Goal: Task Accomplishment & Management: Manage account settings

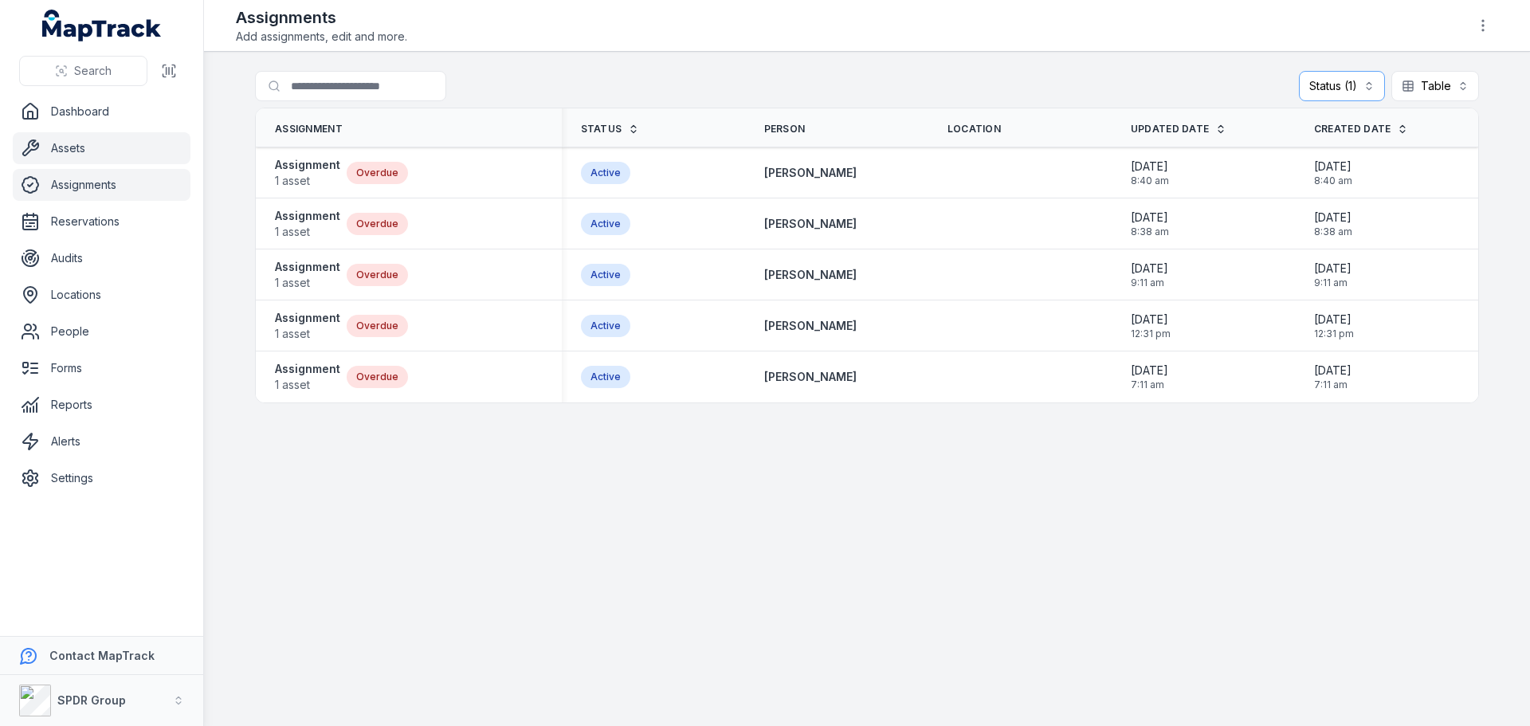
click at [69, 157] on link "Assets" at bounding box center [102, 148] width 178 height 32
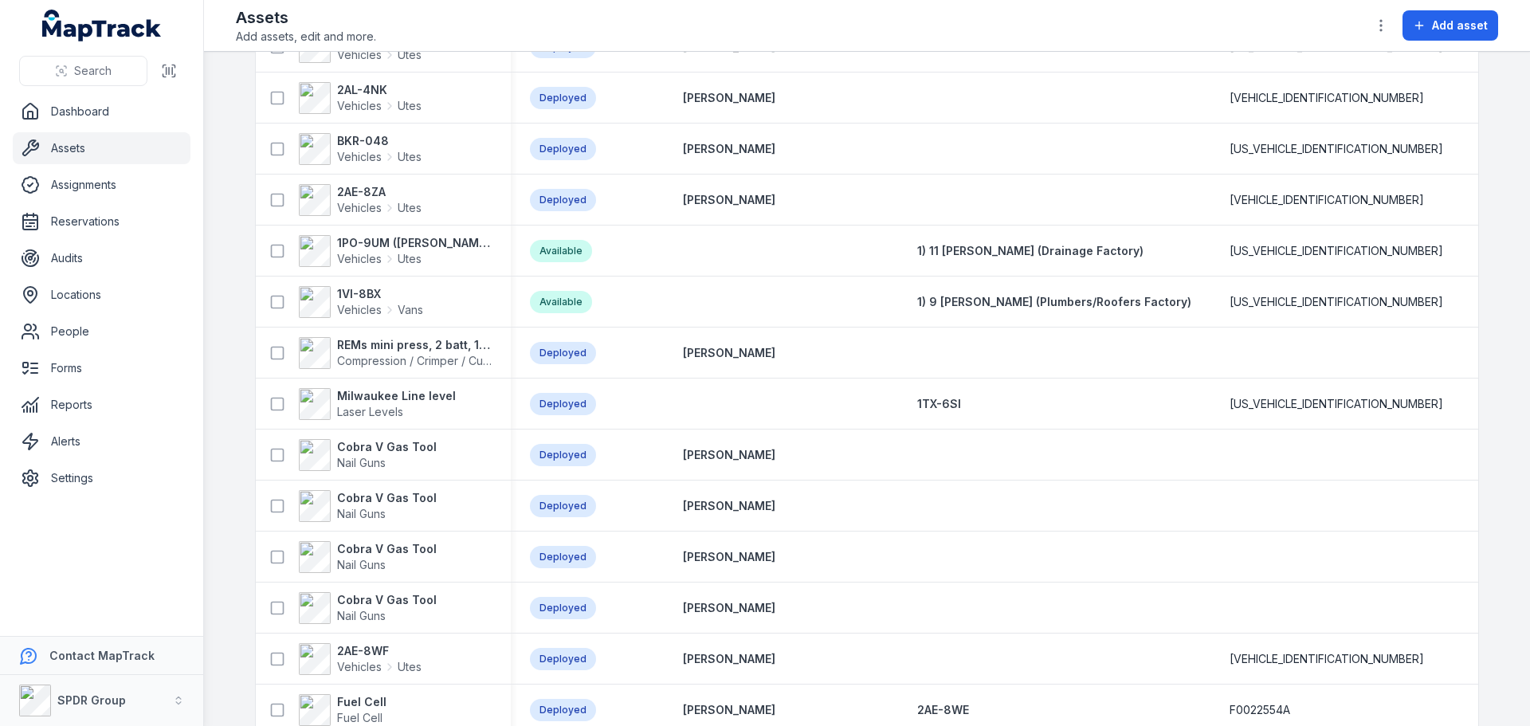
scroll to position [5020, 0]
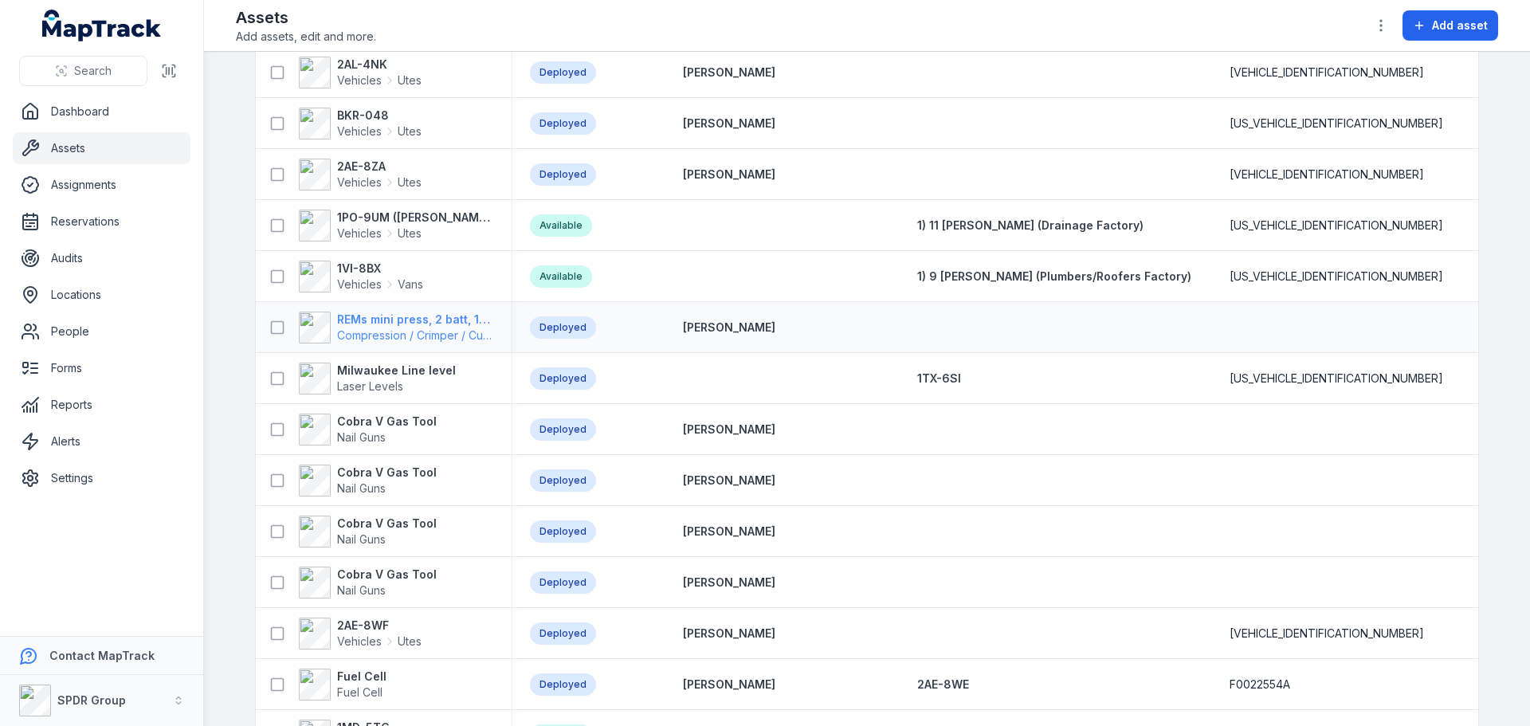
click at [366, 319] on strong "REMs mini press, 2 batt, 16,20,25,32 copper press heads, charger" at bounding box center [414, 320] width 155 height 16
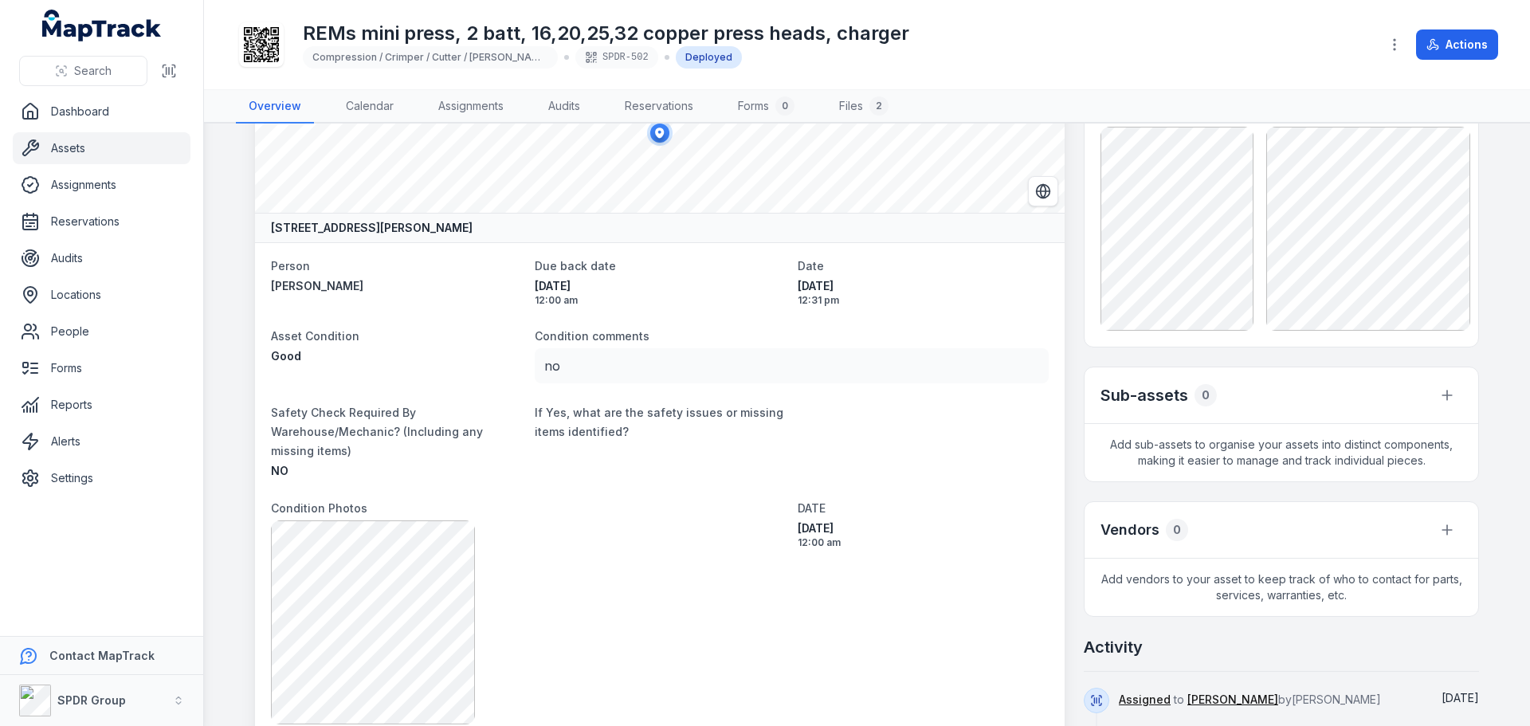
scroll to position [80, 0]
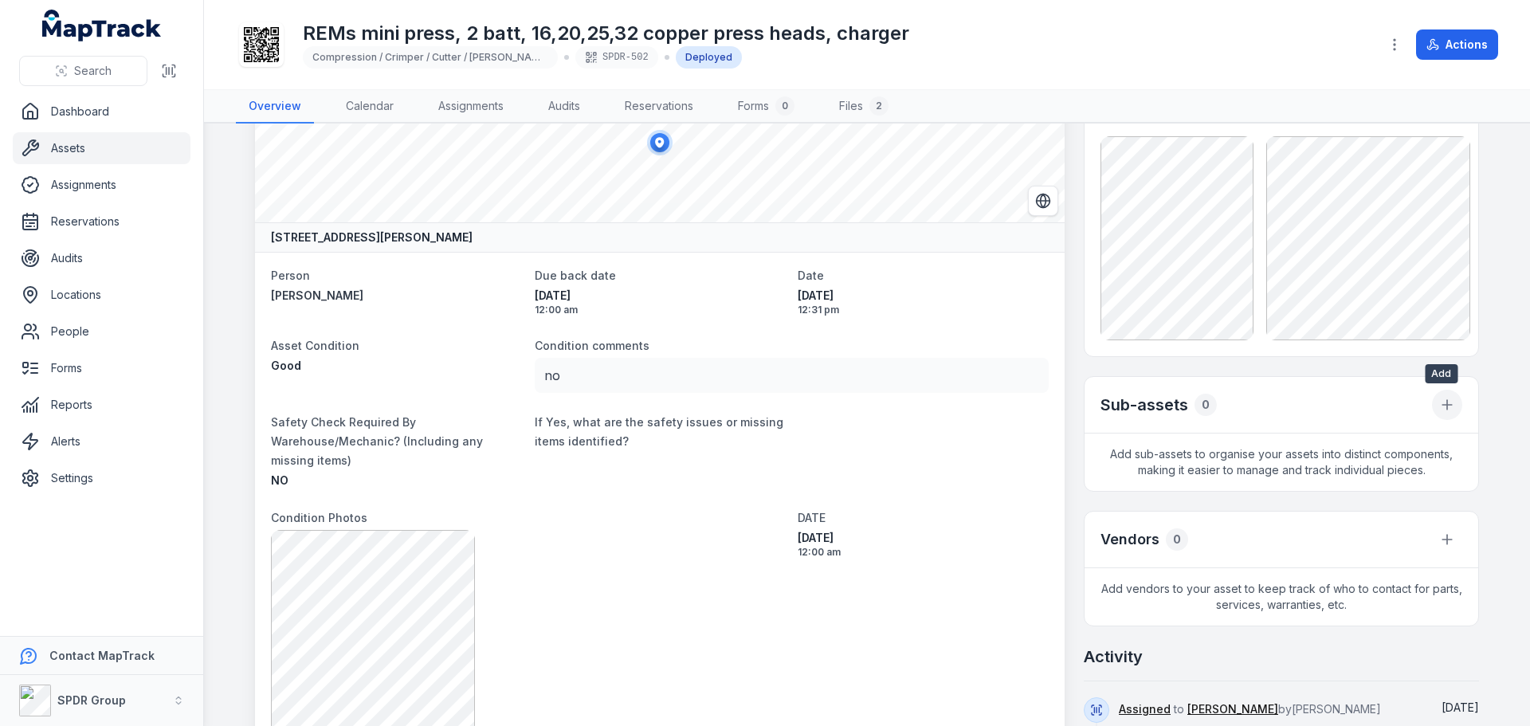
click at [1445, 397] on icon "button" at bounding box center [1447, 405] width 16 height 16
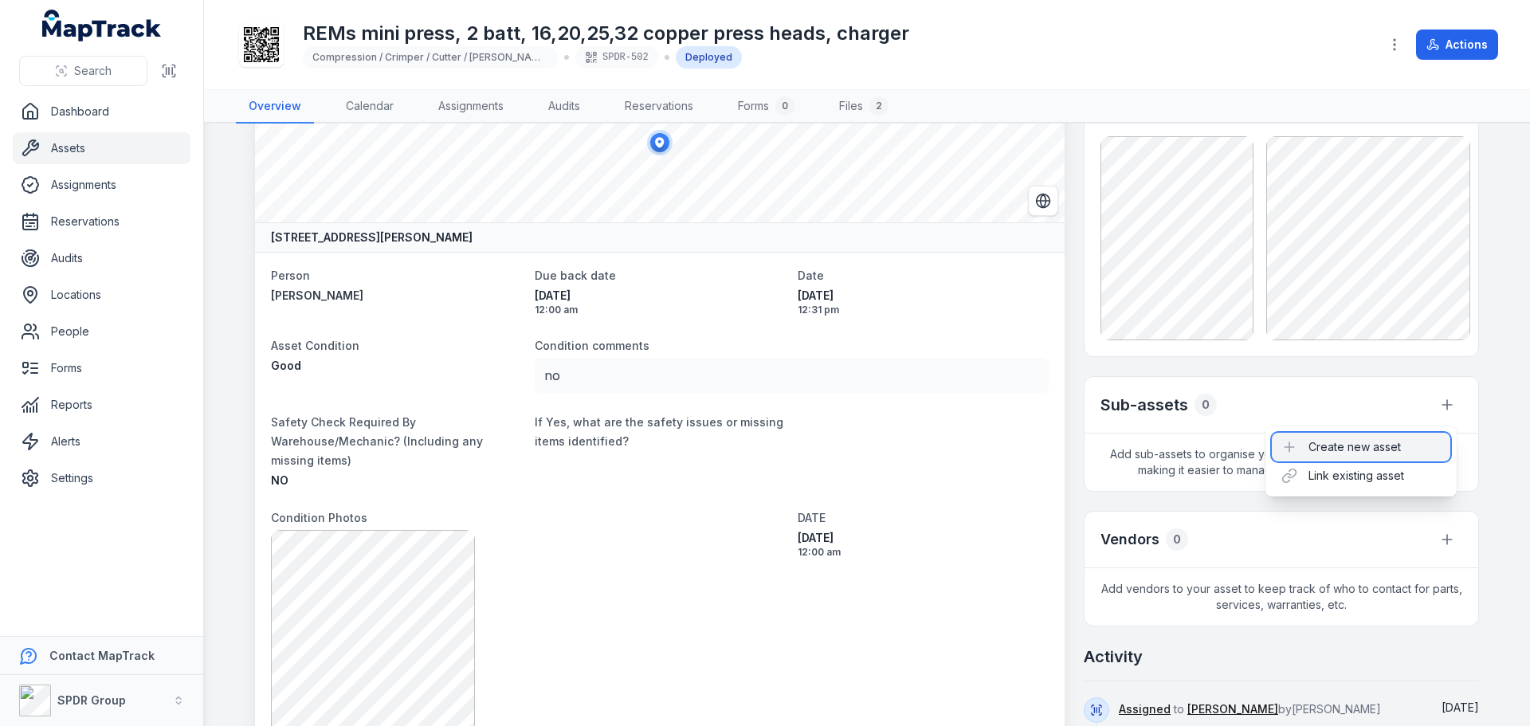
click at [1353, 442] on div "Create new asset" at bounding box center [1361, 447] width 178 height 29
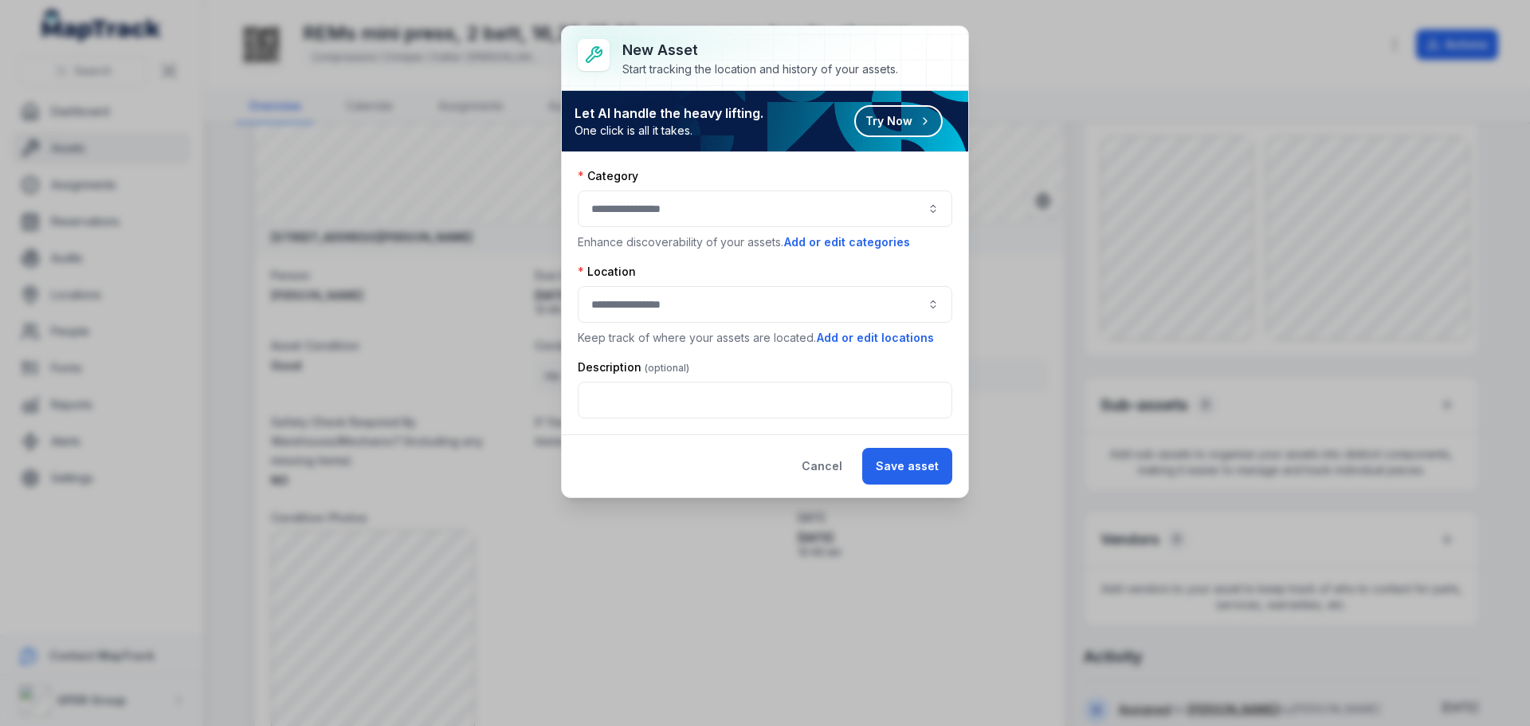
click at [705, 216] on button "button" at bounding box center [765, 208] width 375 height 37
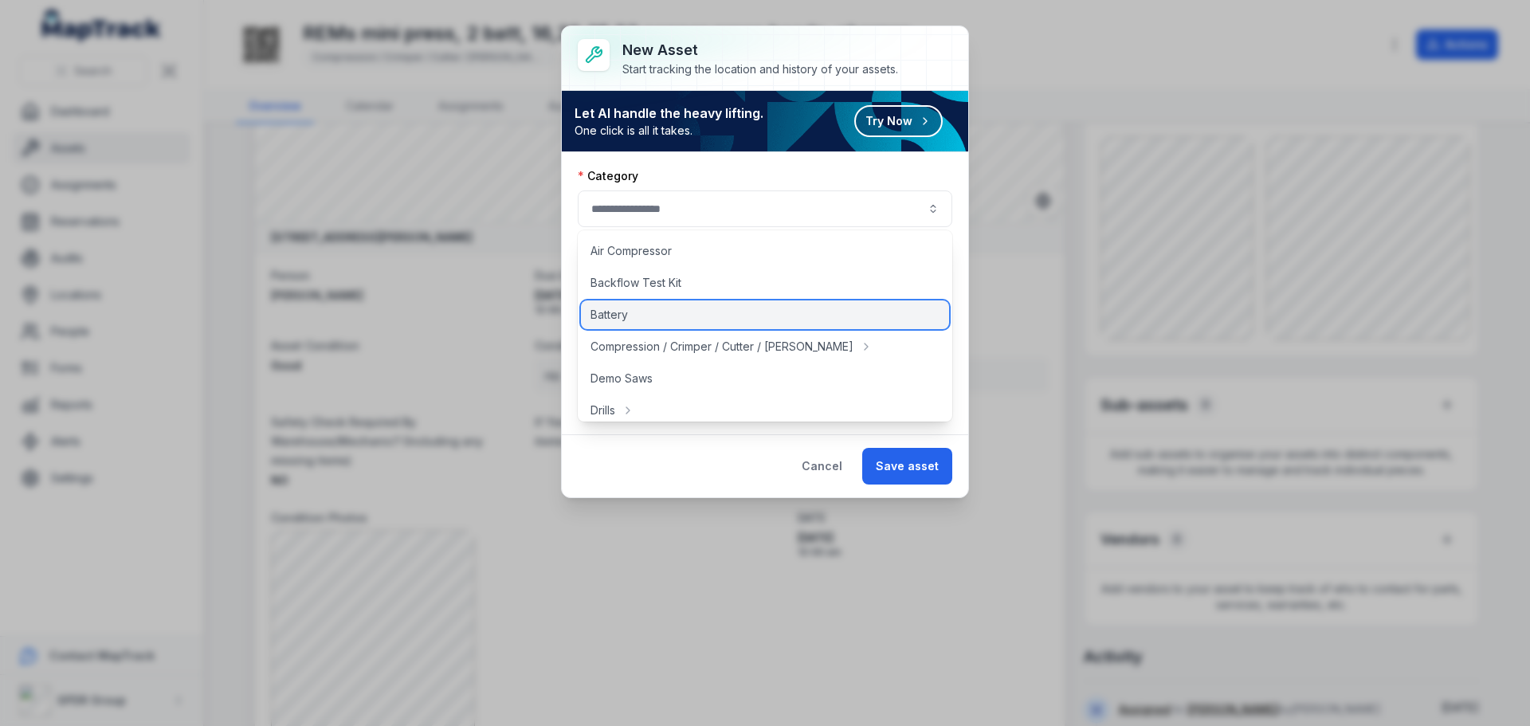
click at [641, 312] on div "Battery" at bounding box center [765, 314] width 368 height 29
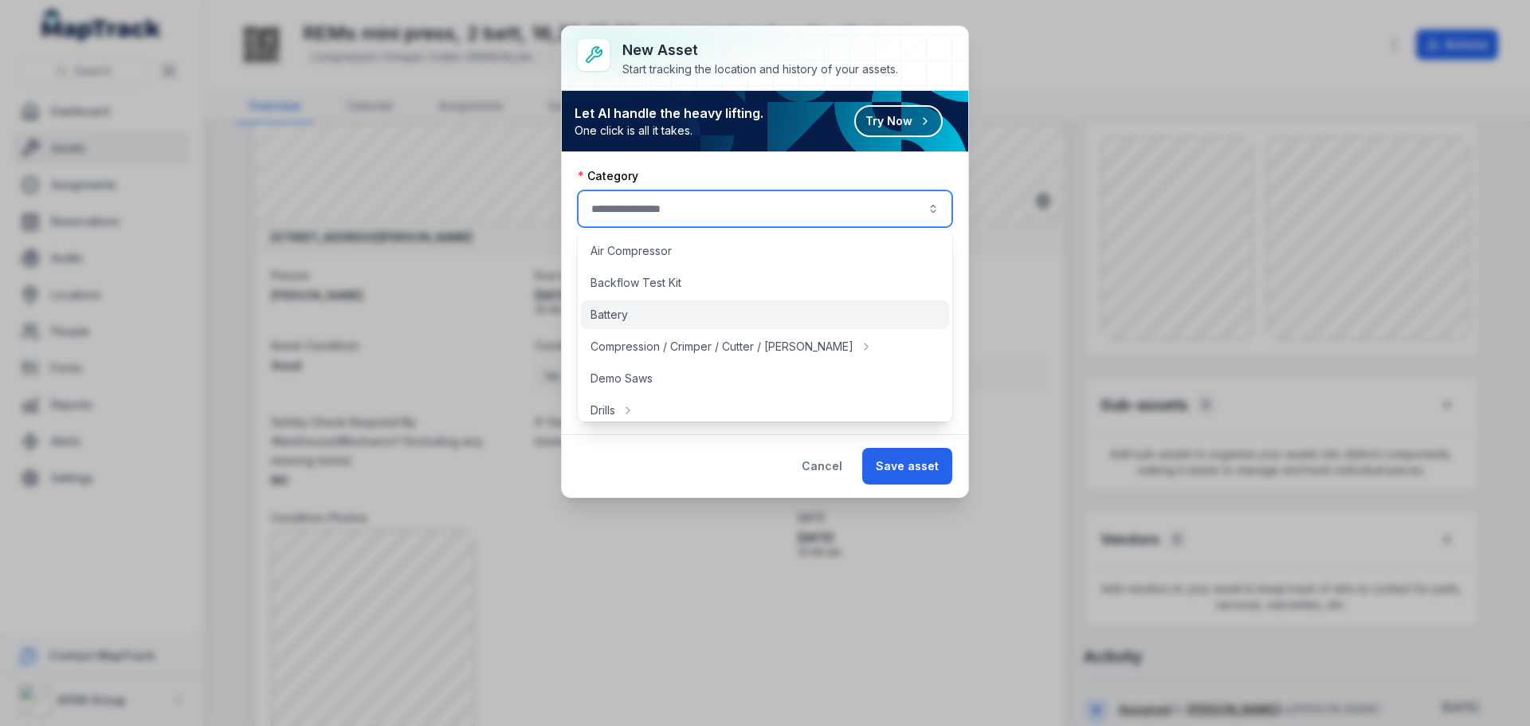
type input "*******"
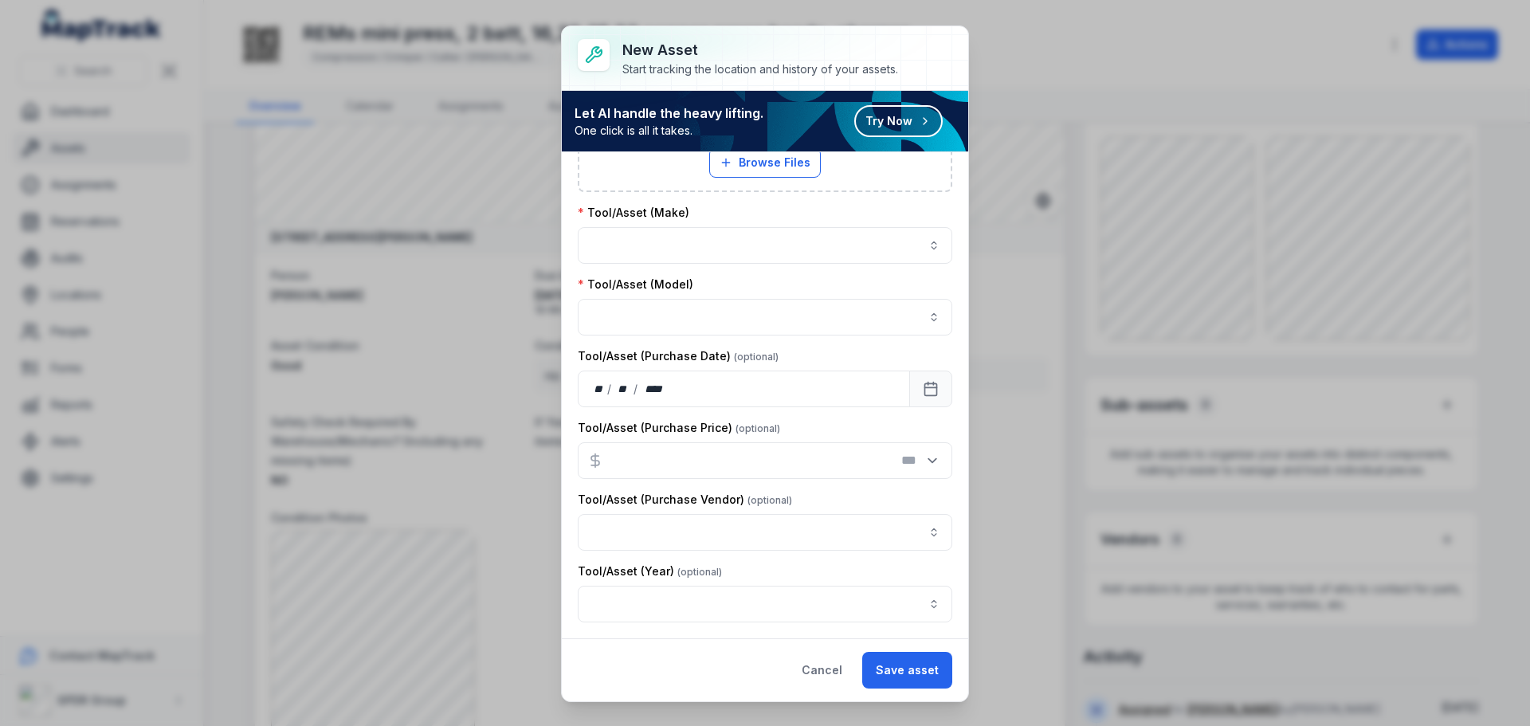
scroll to position [0, 0]
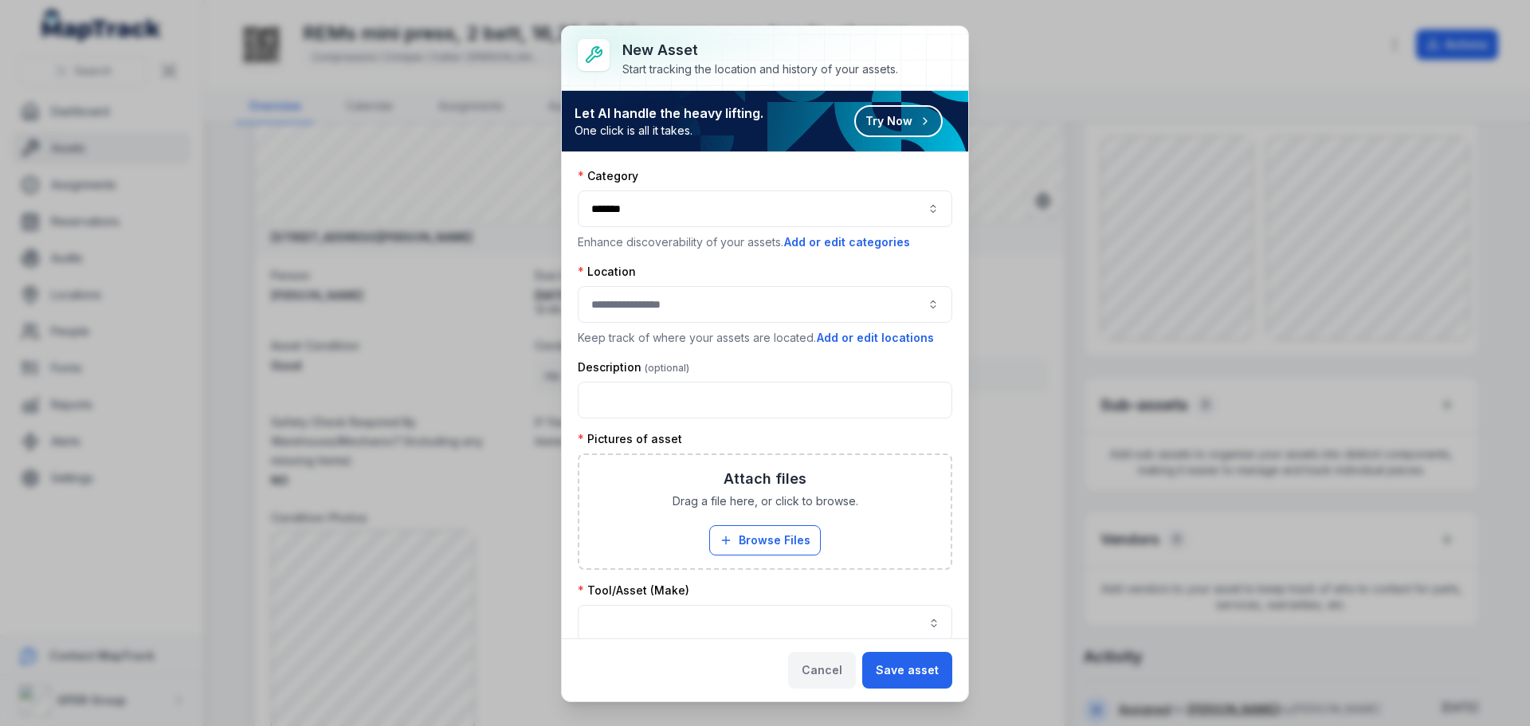
click at [830, 667] on button "Cancel" at bounding box center [822, 670] width 68 height 37
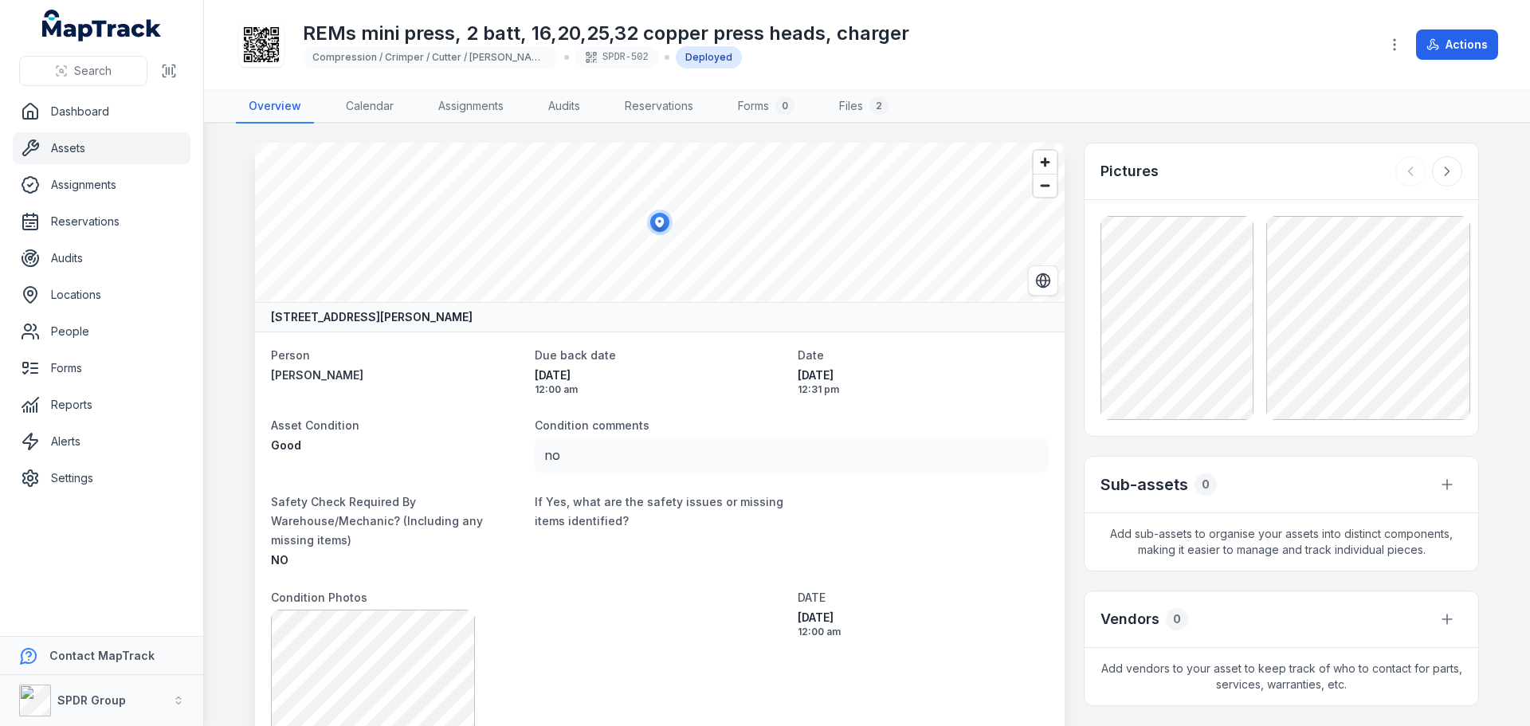
scroll to position [80, 0]
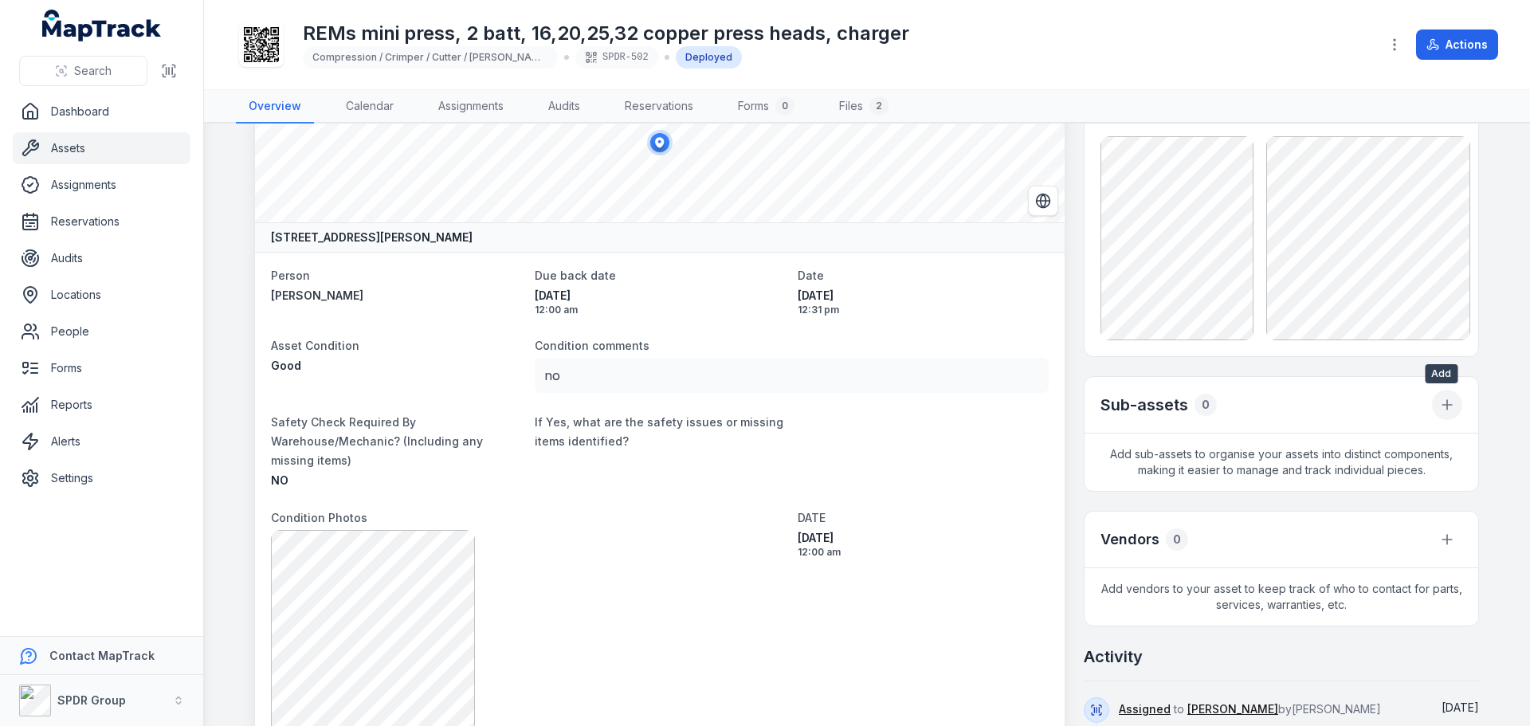
click at [1447, 400] on icon "button" at bounding box center [1447, 405] width 0 height 10
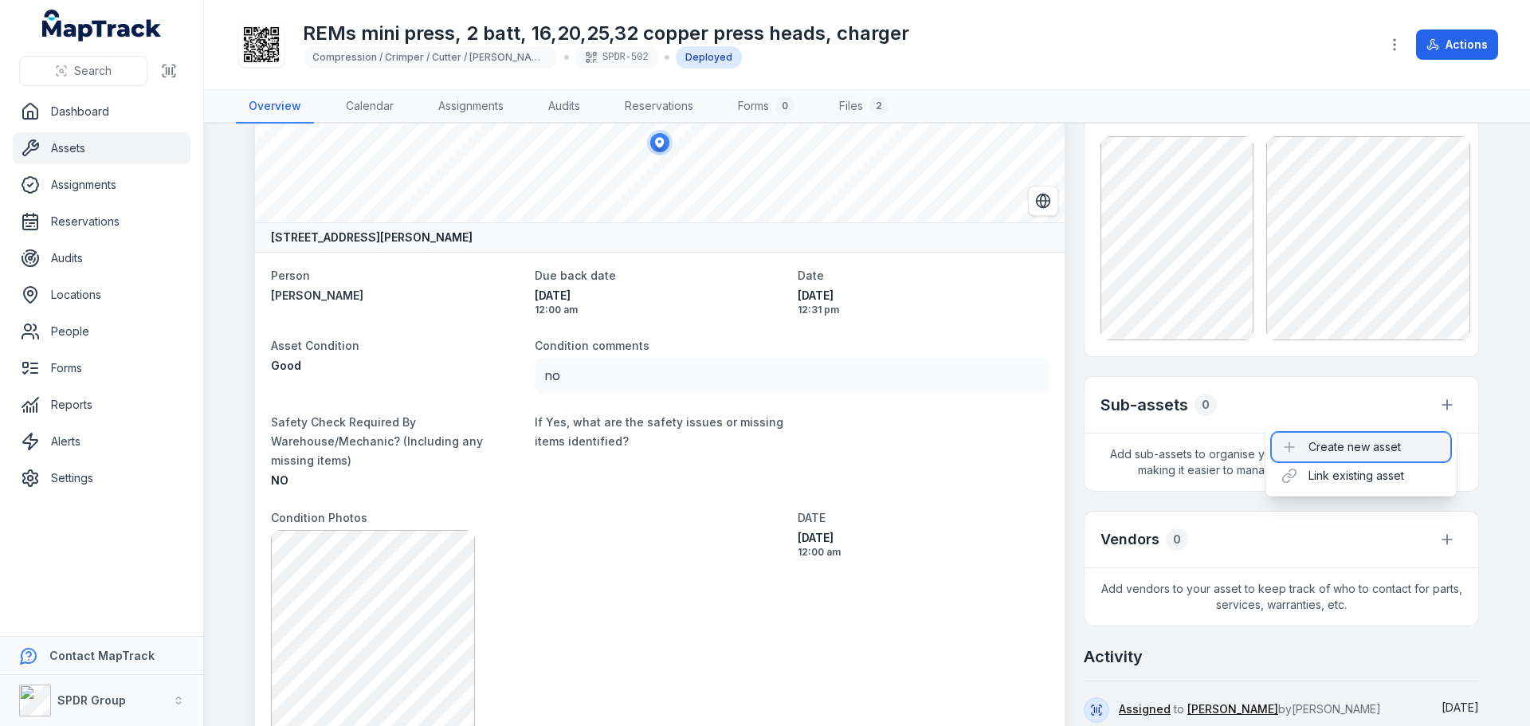
click at [1364, 440] on div "Create new asset" at bounding box center [1361, 447] width 178 height 29
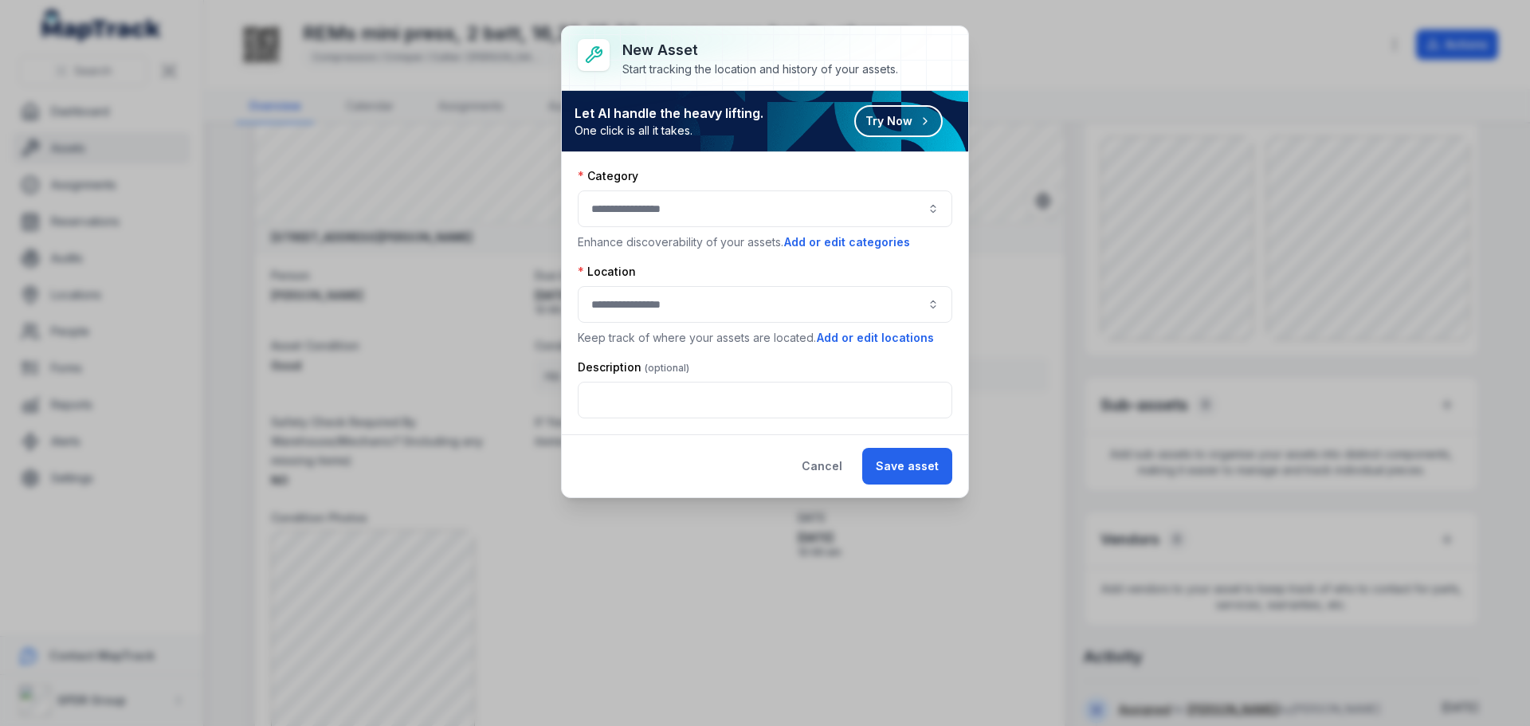
click at [708, 206] on button "button" at bounding box center [765, 208] width 375 height 37
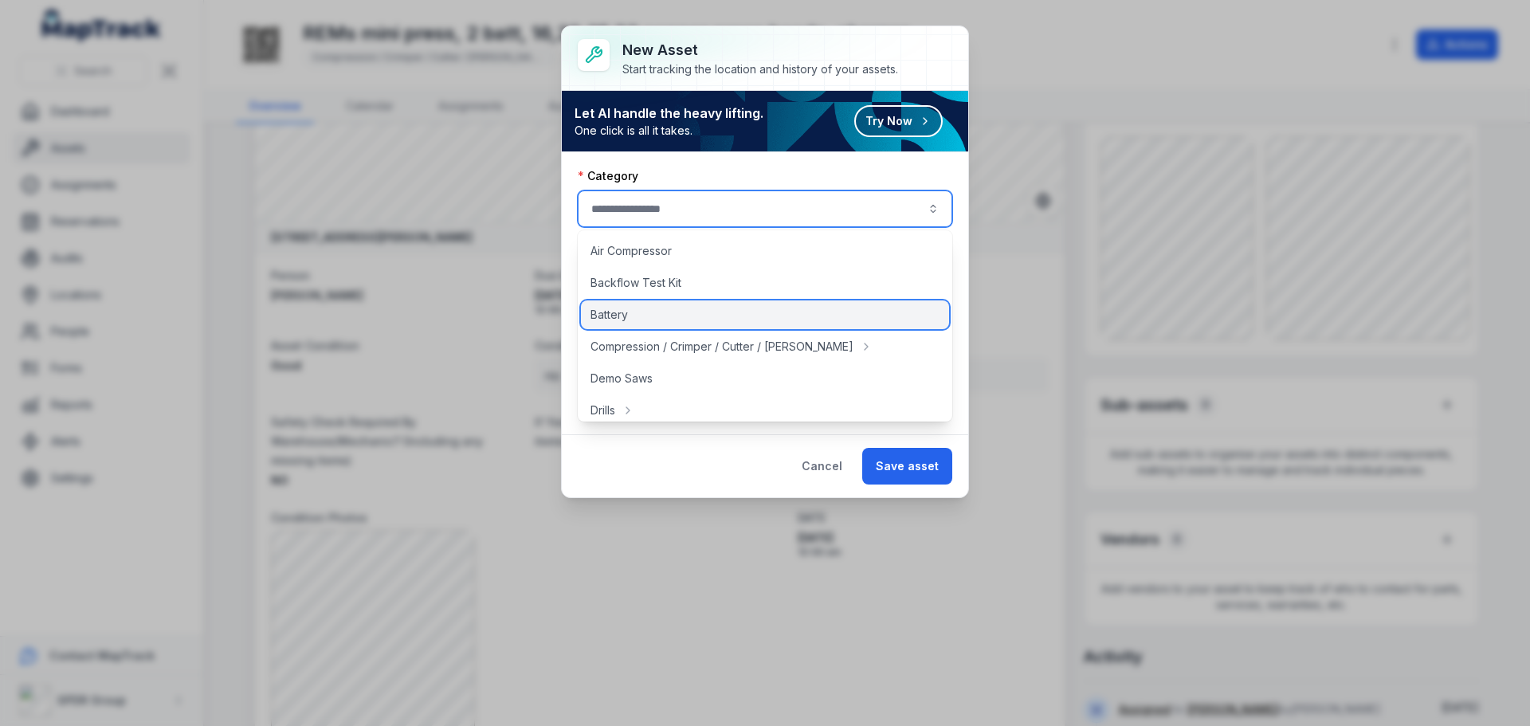
click at [714, 311] on div "Battery" at bounding box center [765, 314] width 368 height 29
type input "*******"
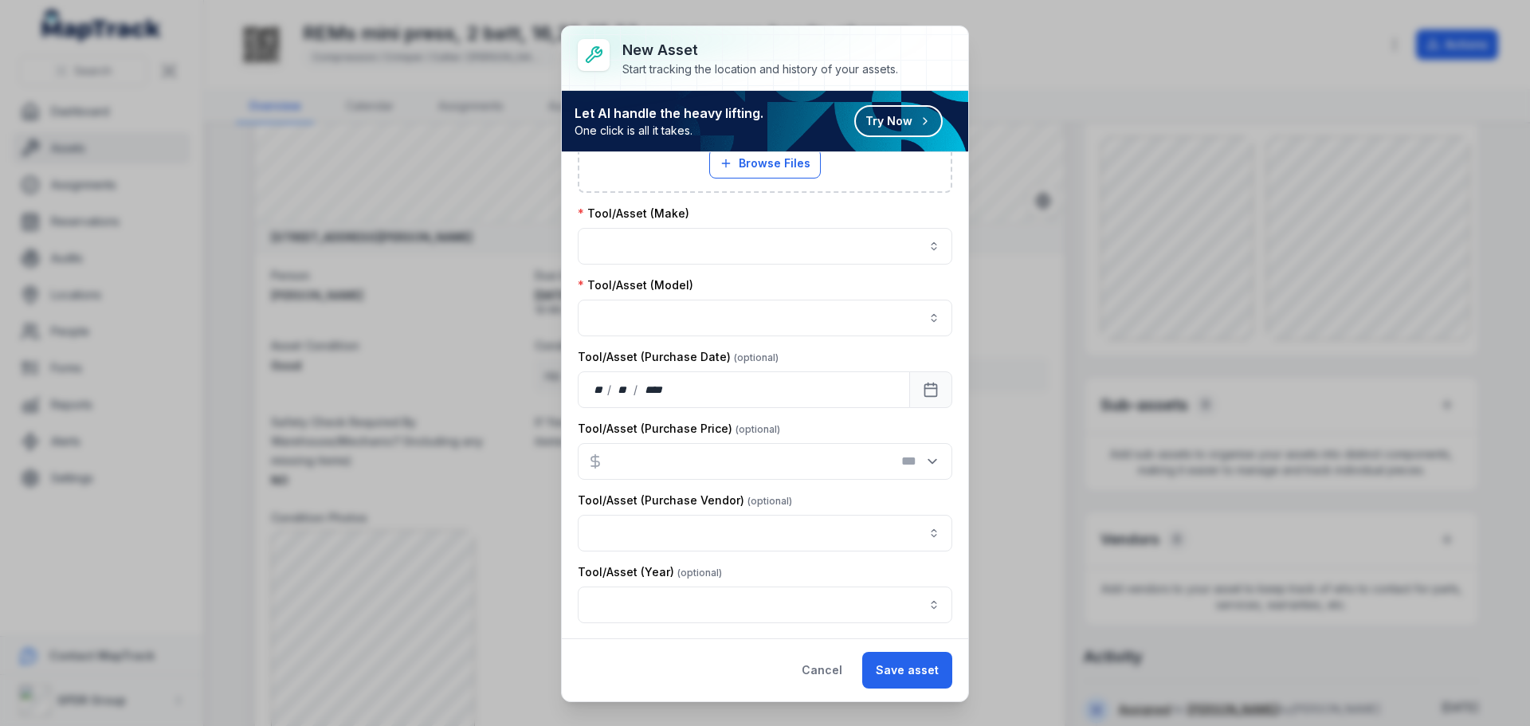
scroll to position [378, 0]
click at [826, 665] on button "Cancel" at bounding box center [822, 670] width 68 height 37
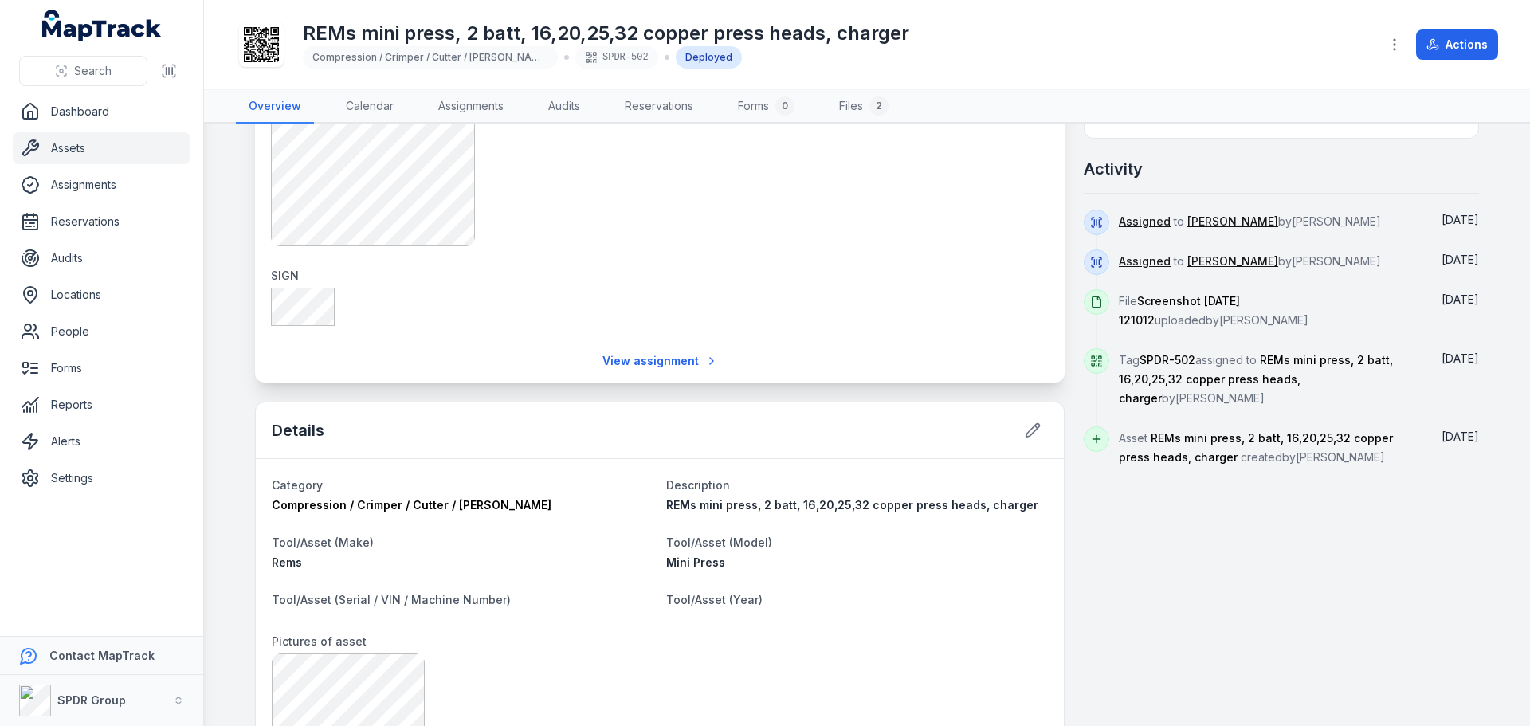
scroll to position [516, 0]
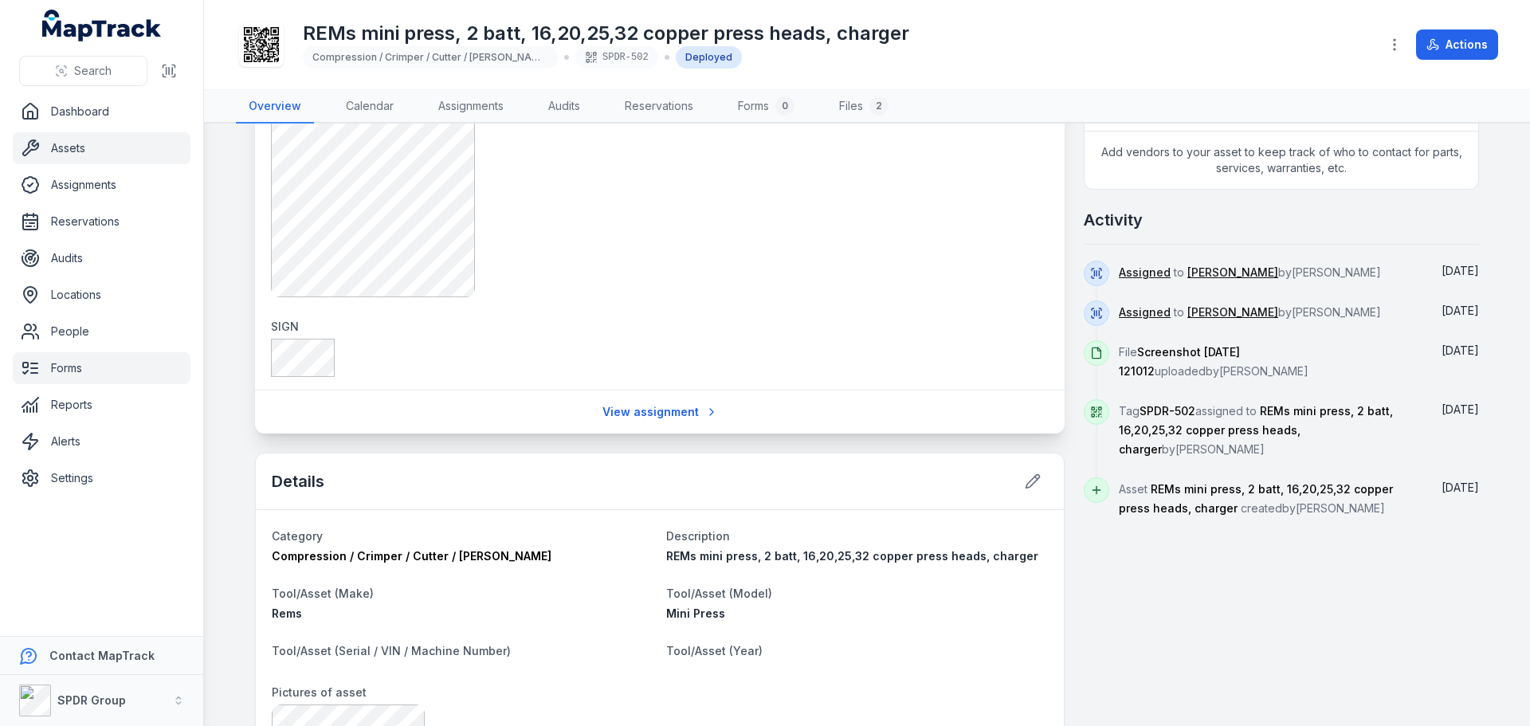
click at [65, 373] on link "Forms" at bounding box center [102, 368] width 178 height 32
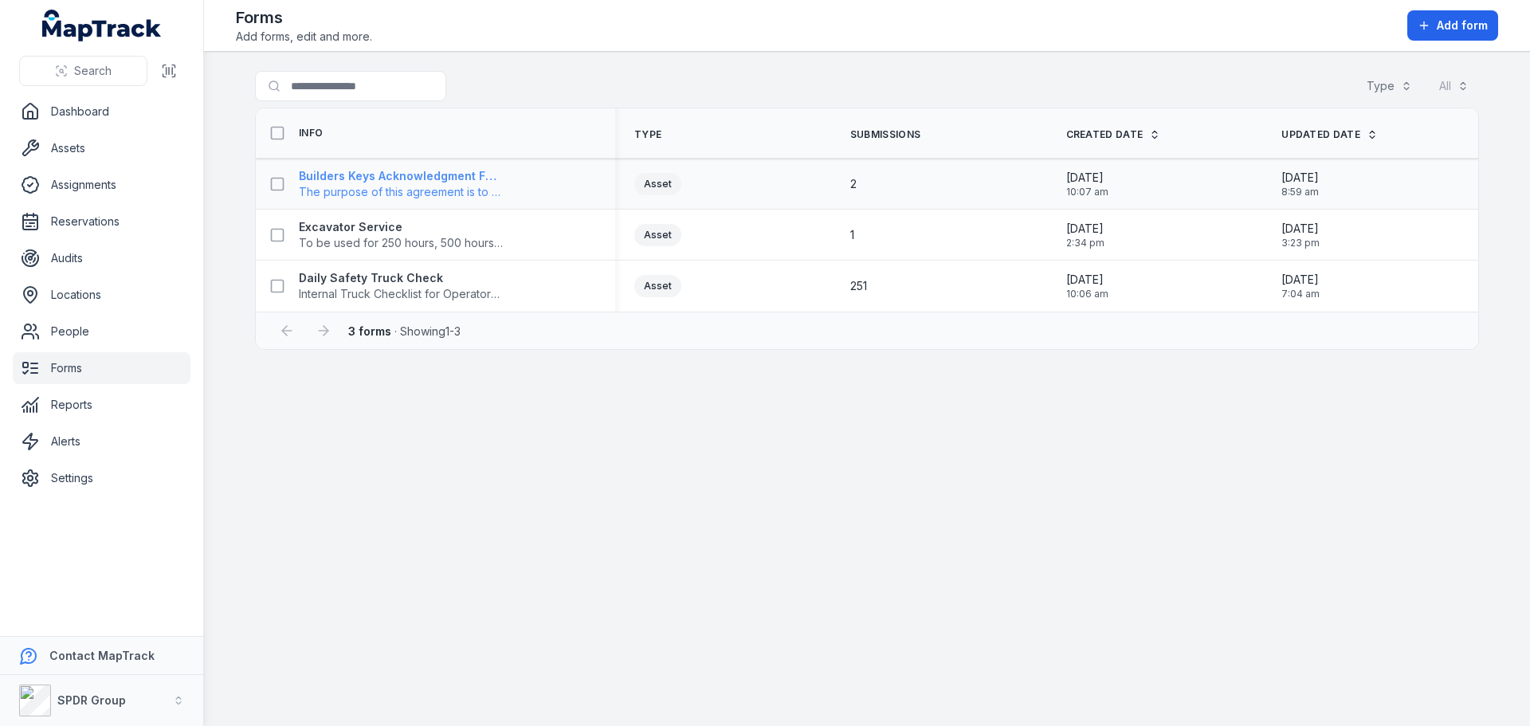
click at [367, 173] on strong "Builders Keys Acknowledgment Form" at bounding box center [401, 176] width 204 height 16
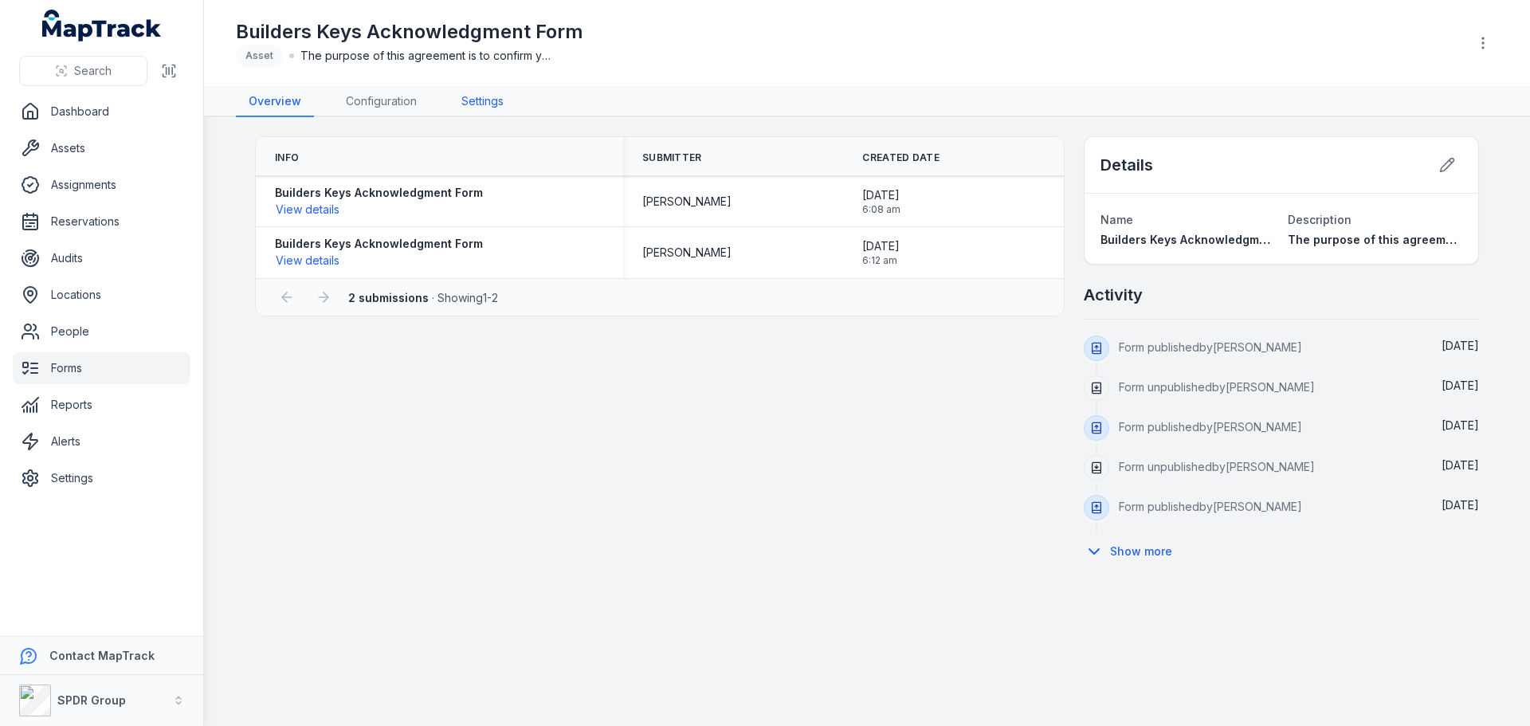
click at [479, 100] on link "Settings" at bounding box center [483, 102] width 68 height 30
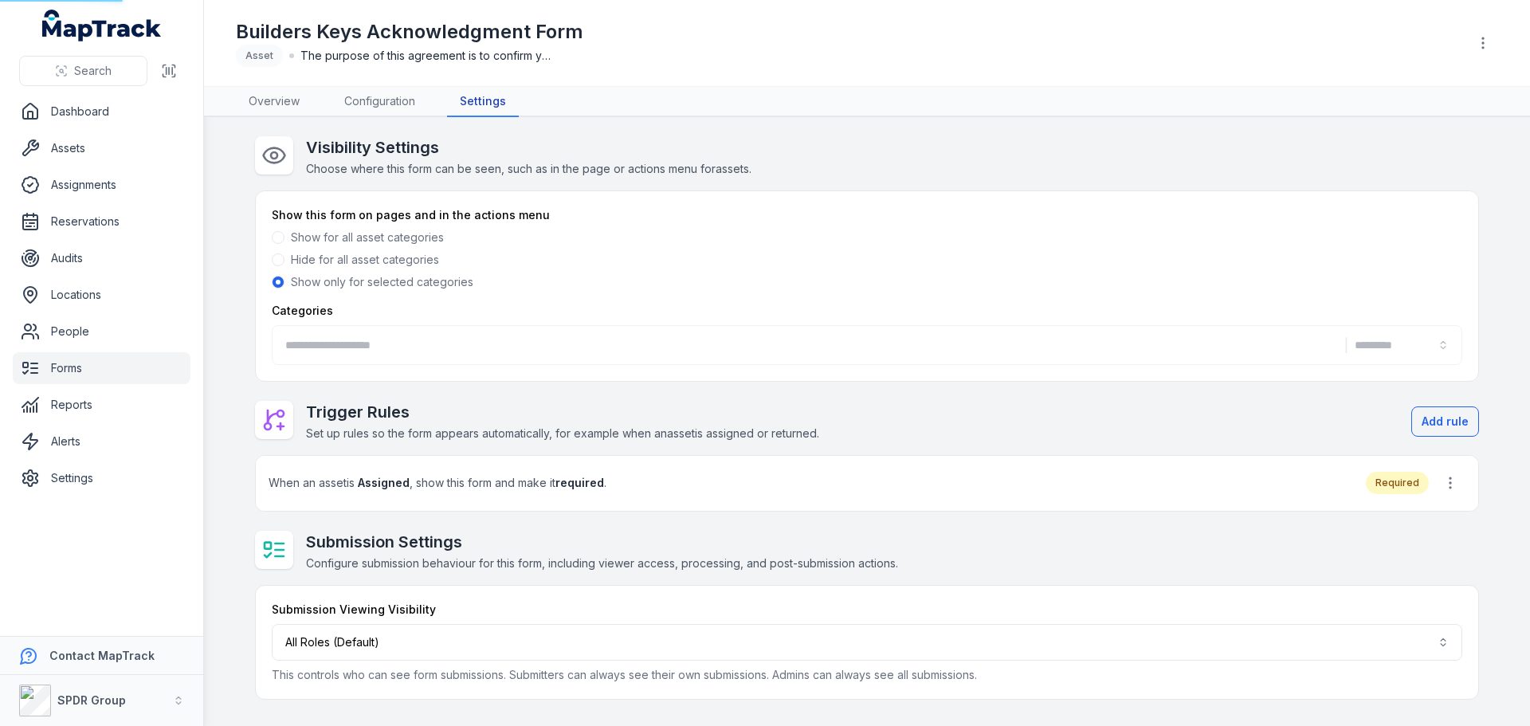
type input "**********"
click at [238, 487] on main "**********" at bounding box center [867, 421] width 1326 height 609
click at [365, 642] on button "All Roles (Default)" at bounding box center [867, 642] width 1190 height 37
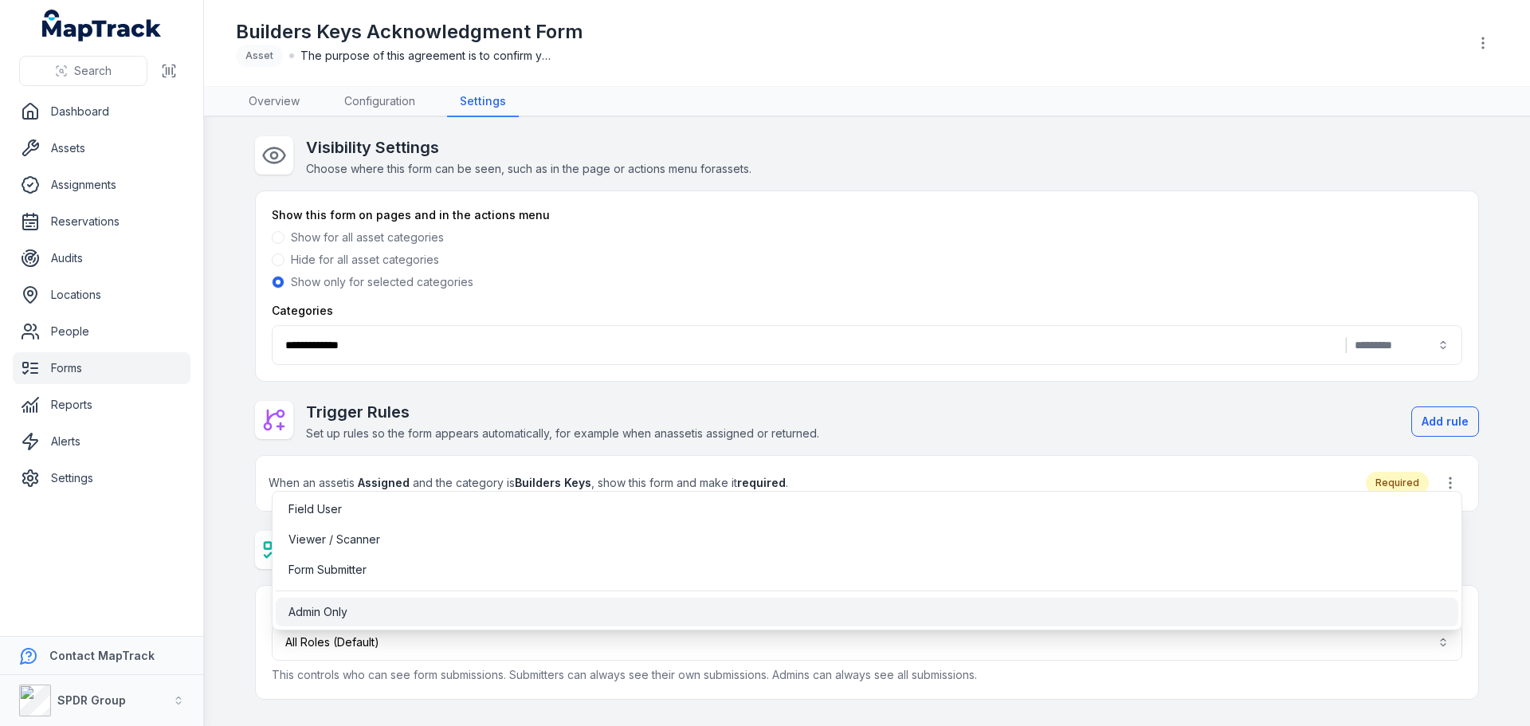
click at [329, 610] on span "Admin Only" at bounding box center [317, 612] width 59 height 16
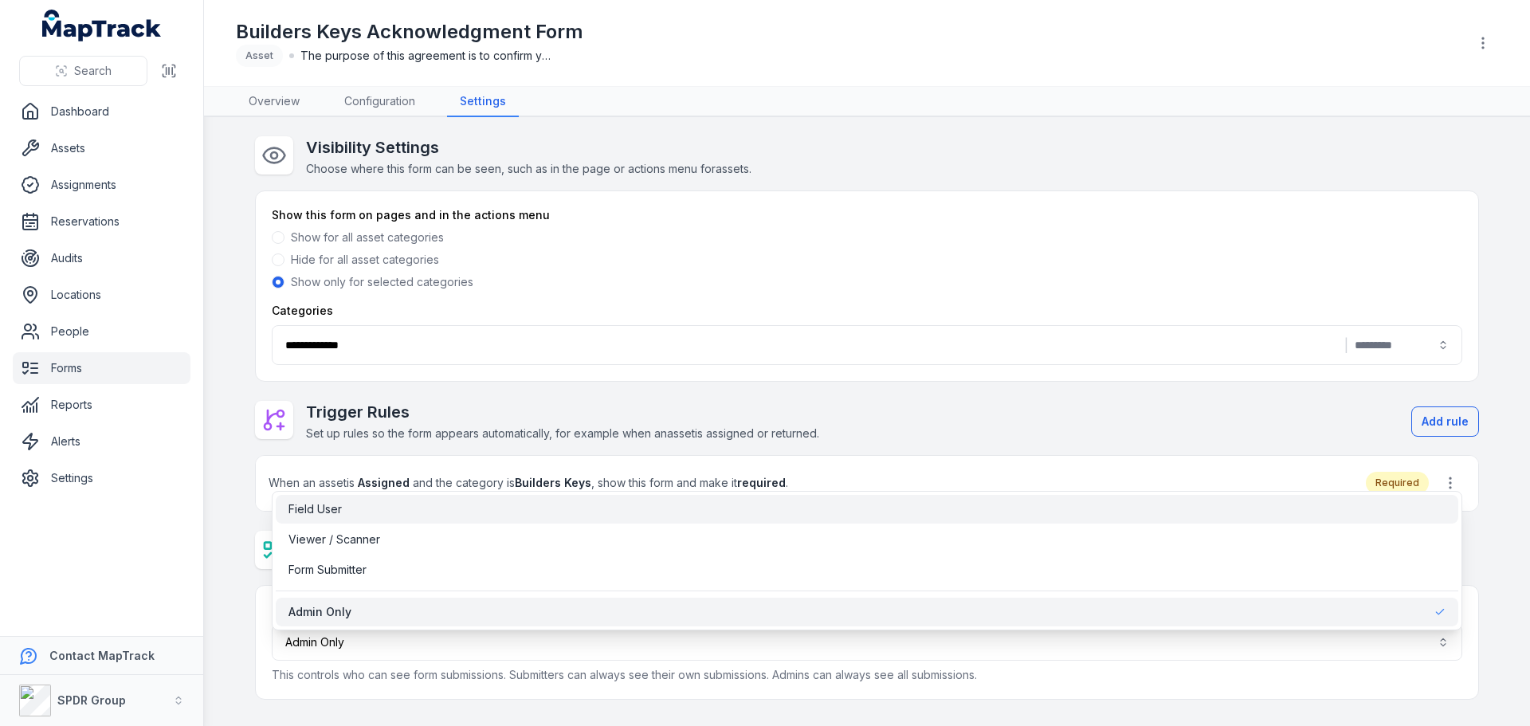
click at [306, 508] on span "Field User" at bounding box center [314, 509] width 53 height 16
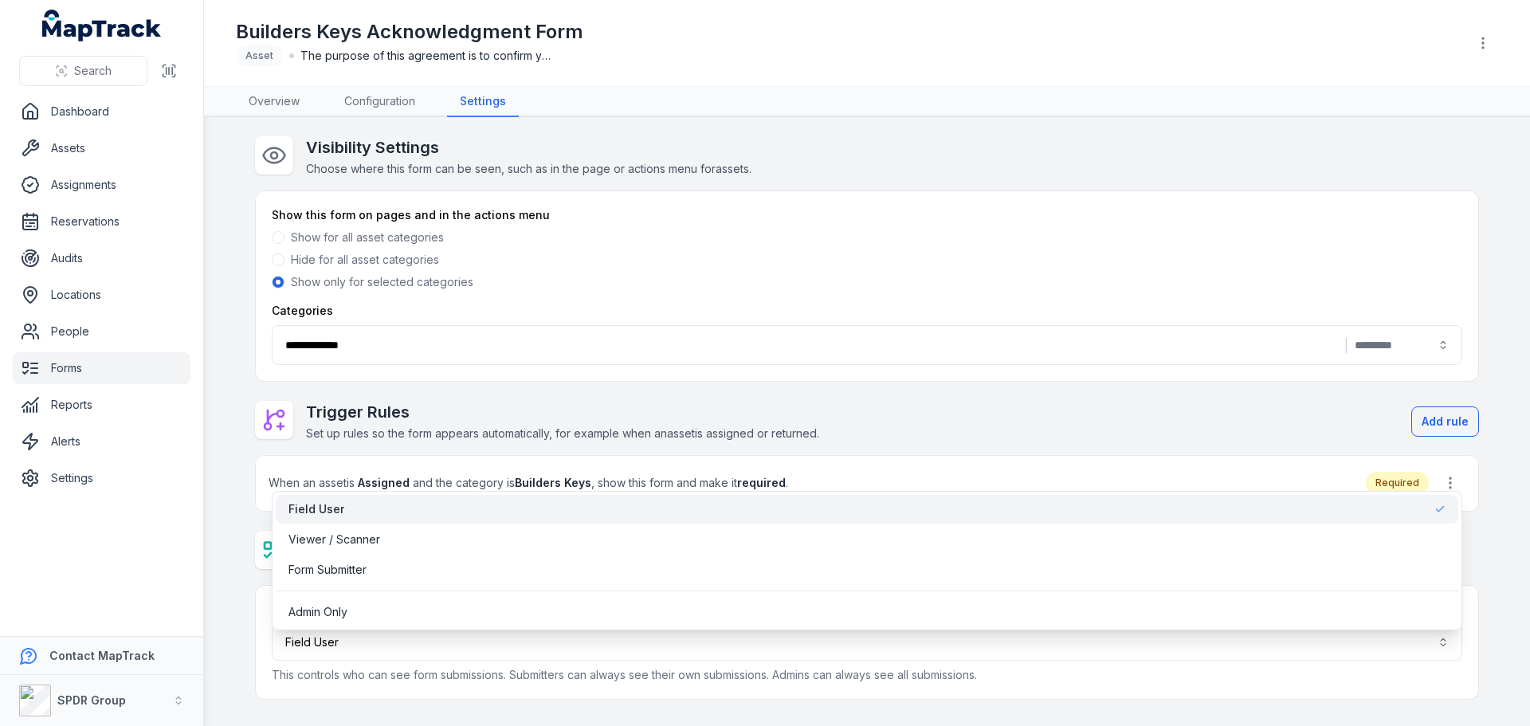
click at [233, 596] on main "**********" at bounding box center [867, 421] width 1326 height 609
